Goal: Task Accomplishment & Management: Complete application form

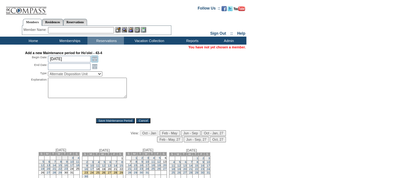
click at [94, 58] on link "Open the calendar popup." at bounding box center [94, 58] width 7 height 7
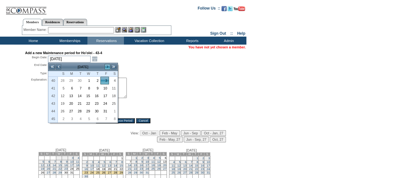
click at [108, 67] on link ">" at bounding box center [107, 67] width 6 height 6
click at [65, 110] on link "23" at bounding box center [62, 111] width 8 height 7
type input "2025-11-23"
type input "2025-11-24"
type input "11/23/2025"
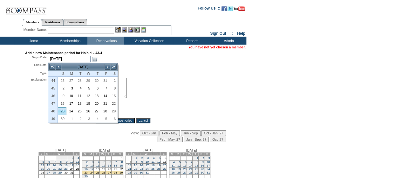
type input "11/24/2025"
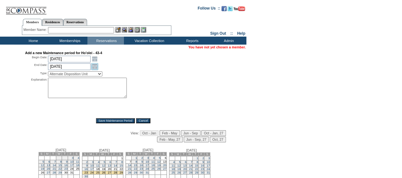
click at [96, 65] on link "Open the calendar popup." at bounding box center [94, 66] width 7 height 7
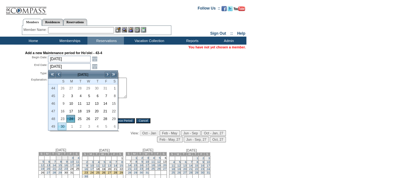
click at [61, 126] on link "30" at bounding box center [62, 126] width 8 height 7
type input "2025-11-30"
type input "11/30/2025"
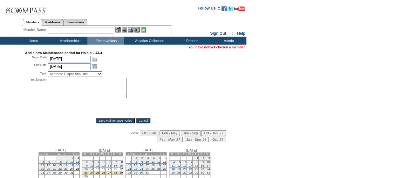
click at [98, 73] on select "Alternate Disposition Unit Business Hold Disposition Exclusive Alliance Partner…" at bounding box center [75, 73] width 54 height 5
select select "PropMaintBusinessHold"
click at [48, 72] on select "Alternate Disposition Unit Business Hold Disposition Exclusive Alliance Partner…" at bounding box center [75, 73] width 54 height 5
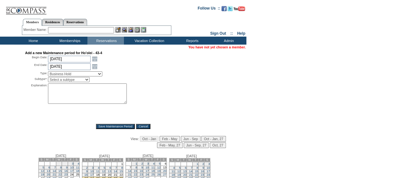
click at [66, 80] on select "Select a subtype Business Hold Pending Prospect Hold" at bounding box center [69, 79] width 42 height 5
select select "PropMaintBusinessHold-BusinessHold"
click at [48, 77] on select "Select a subtype Business Hold Pending Prospect Hold" at bounding box center [69, 79] width 42 height 5
click at [66, 87] on textarea at bounding box center [87, 93] width 79 height 20
type textarea "for KB - mm"
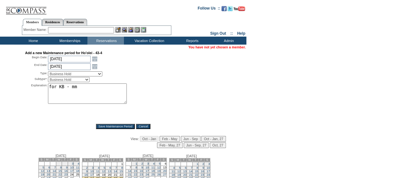
click at [107, 126] on input "Save Maintenance Period" at bounding box center [115, 126] width 39 height 5
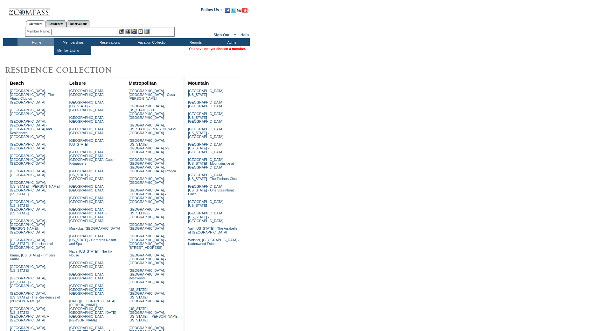
click at [62, 34] on input "text" at bounding box center [84, 32] width 66 height 6
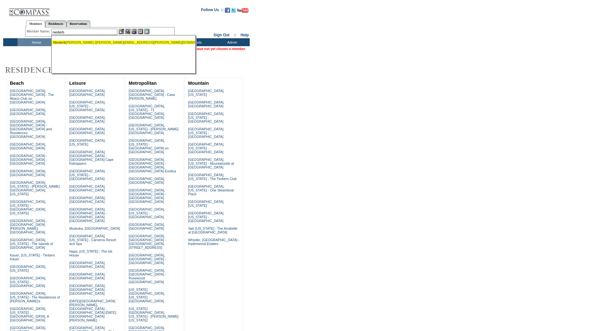
click at [76, 39] on ul "Niederb [PERSON_NAME] ([PERSON_NAME][EMAIL_ADDRESS][PERSON_NAME][DOMAIN_NAME])" at bounding box center [123, 42] width 143 height 7
click at [80, 43] on div "Niederb [PERSON_NAME] ([PERSON_NAME][EMAIL_ADDRESS][PERSON_NAME][DOMAIN_NAME])" at bounding box center [123, 42] width 140 height 4
type input "[PERSON_NAME] ([PERSON_NAME][EMAIL_ADDRESS][PERSON_NAME][DOMAIN_NAME])"
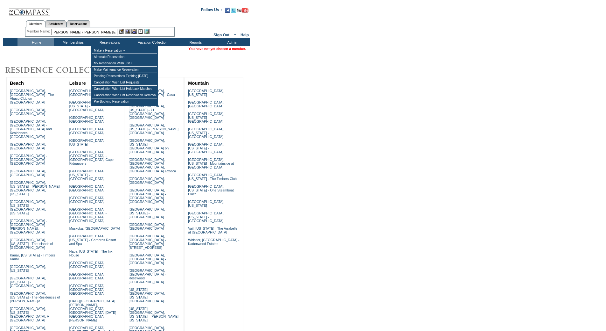
click at [135, 30] on img at bounding box center [133, 31] width 5 height 5
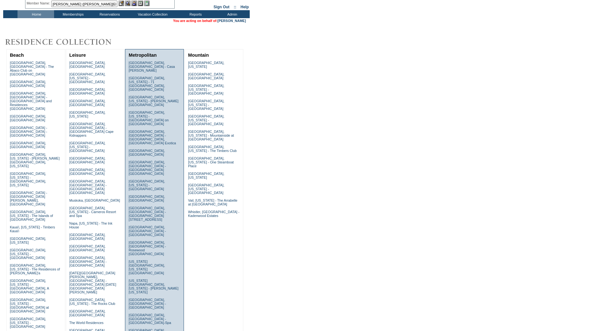
scroll to position [42, 0]
